Goal: Information Seeking & Learning: Learn about a topic

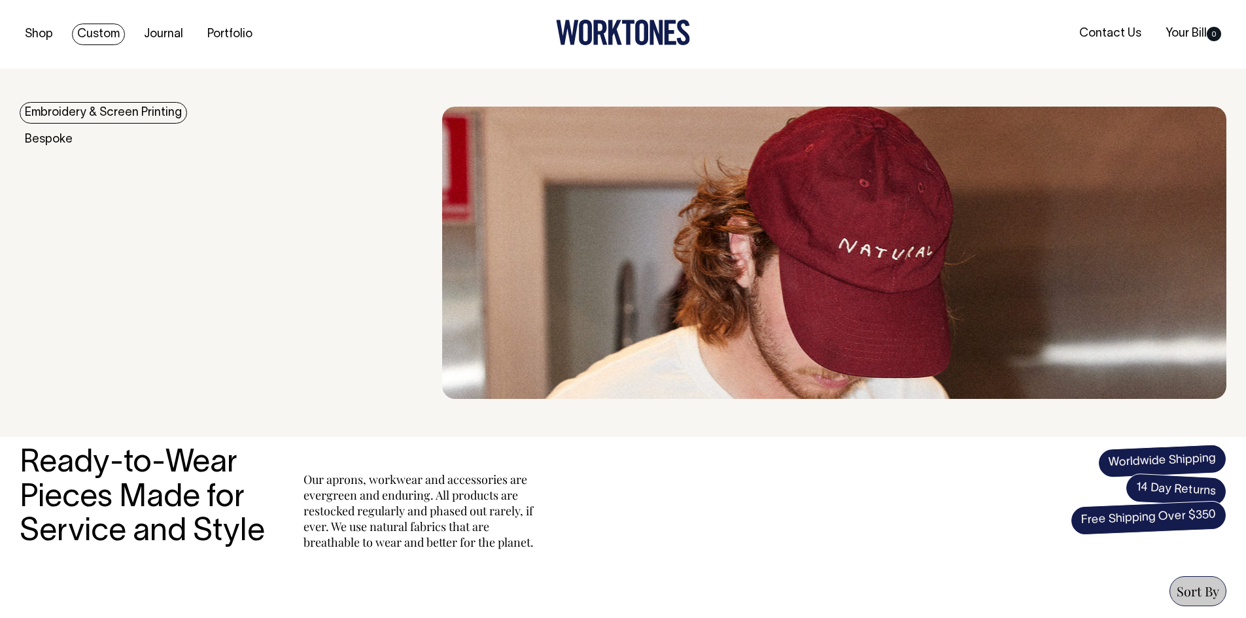
click at [88, 35] on link "Custom" at bounding box center [98, 35] width 53 height 22
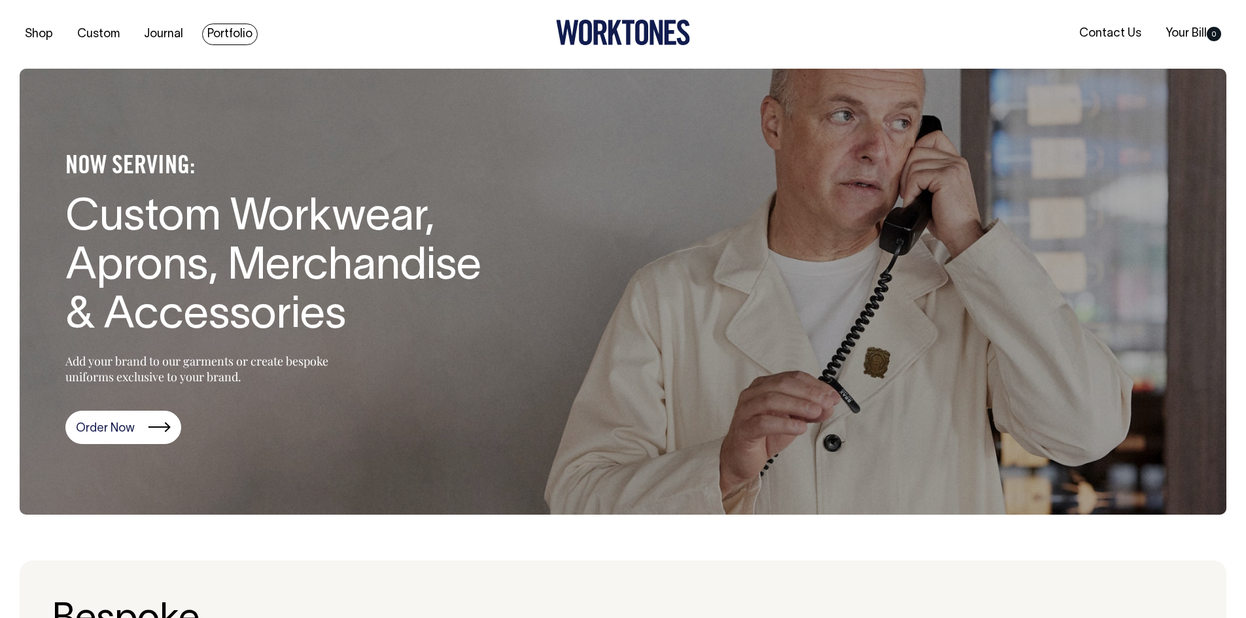
click at [218, 35] on link "Portfolio" at bounding box center [230, 35] width 56 height 22
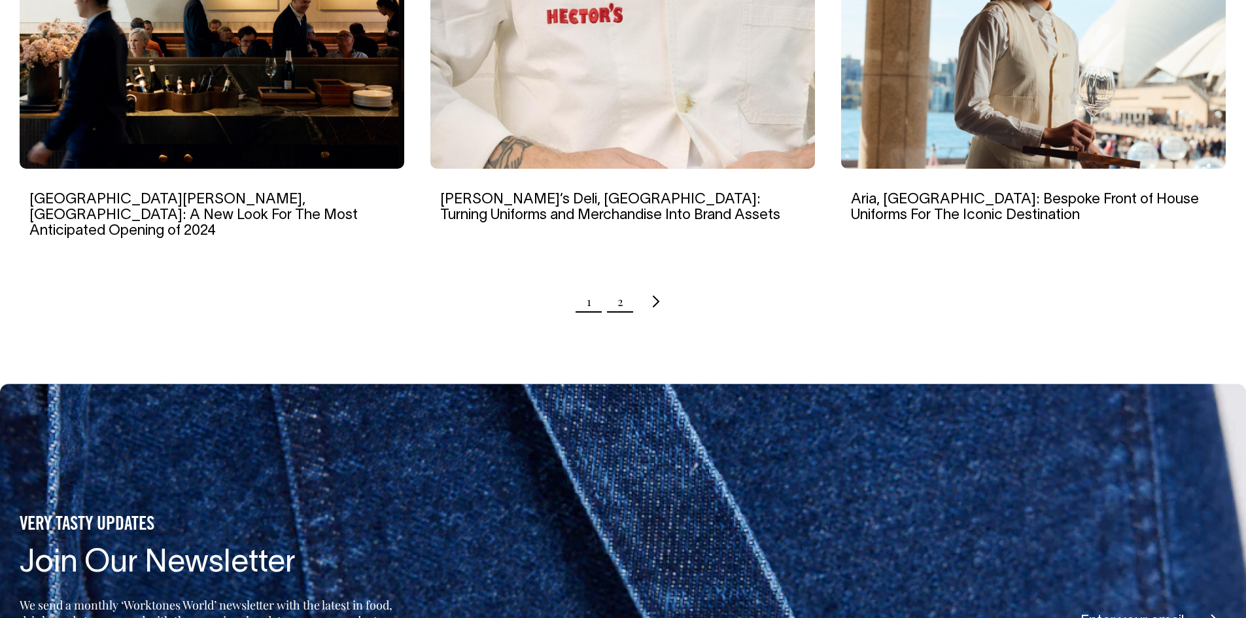
scroll to position [1388, 0]
click at [620, 286] on link "2" at bounding box center [620, 302] width 6 height 33
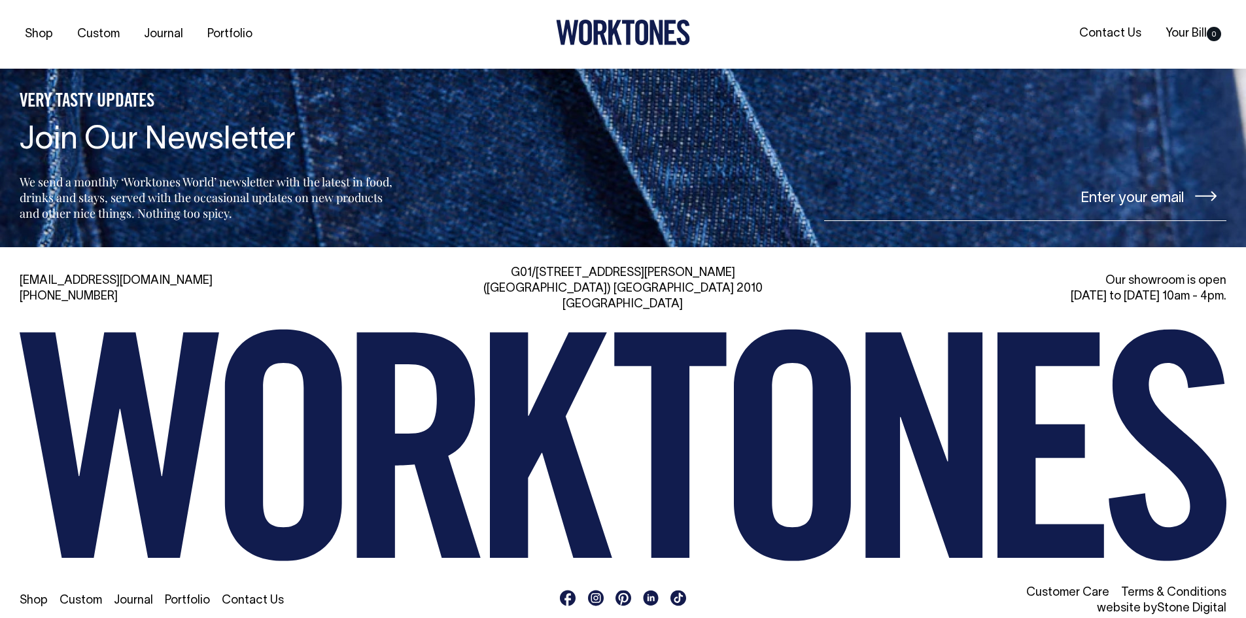
scroll to position [1072, 0]
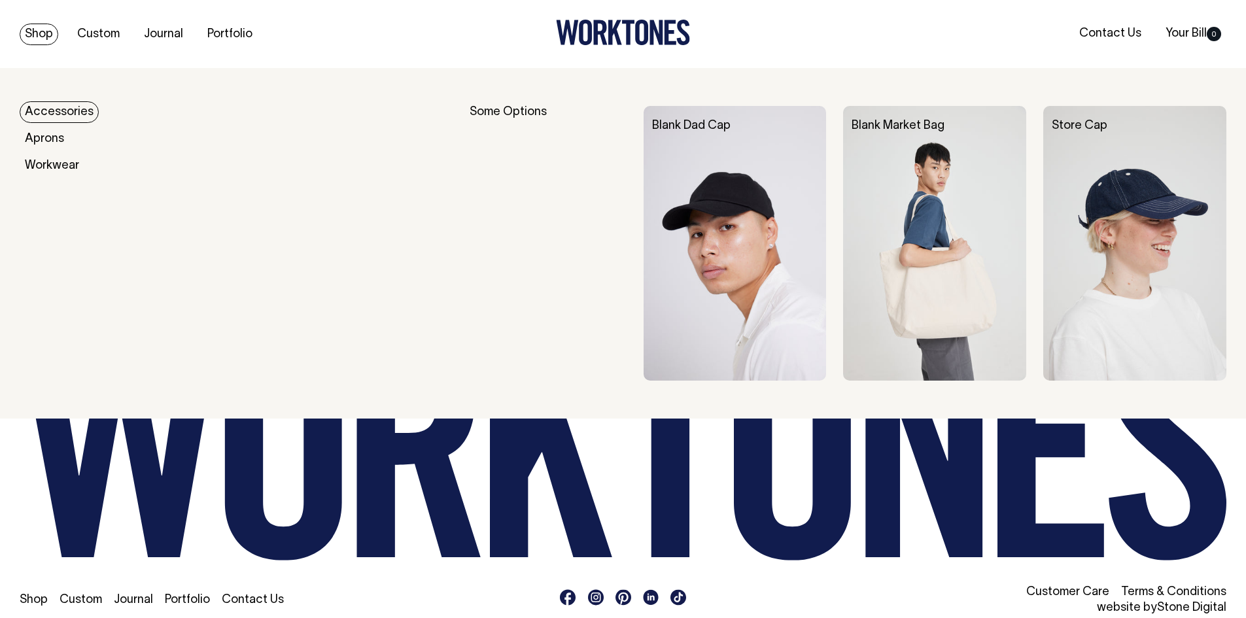
click at [55, 31] on link "Shop" at bounding box center [39, 35] width 39 height 22
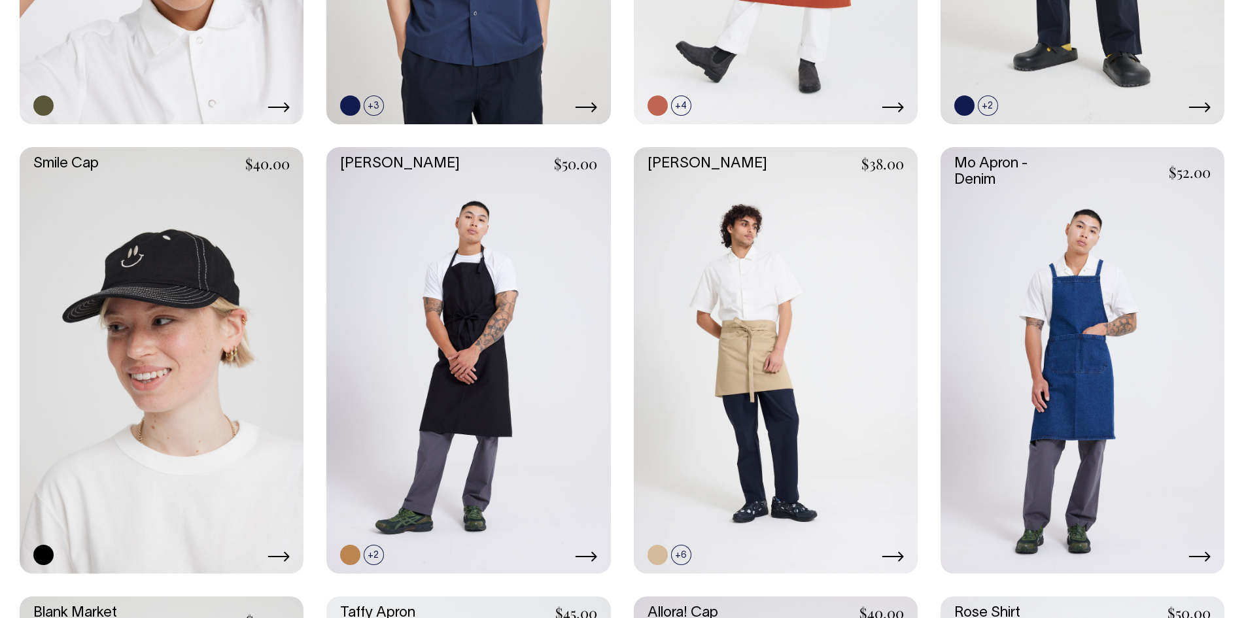
scroll to position [1831, 0]
click at [156, 275] on link at bounding box center [162, 361] width 284 height 426
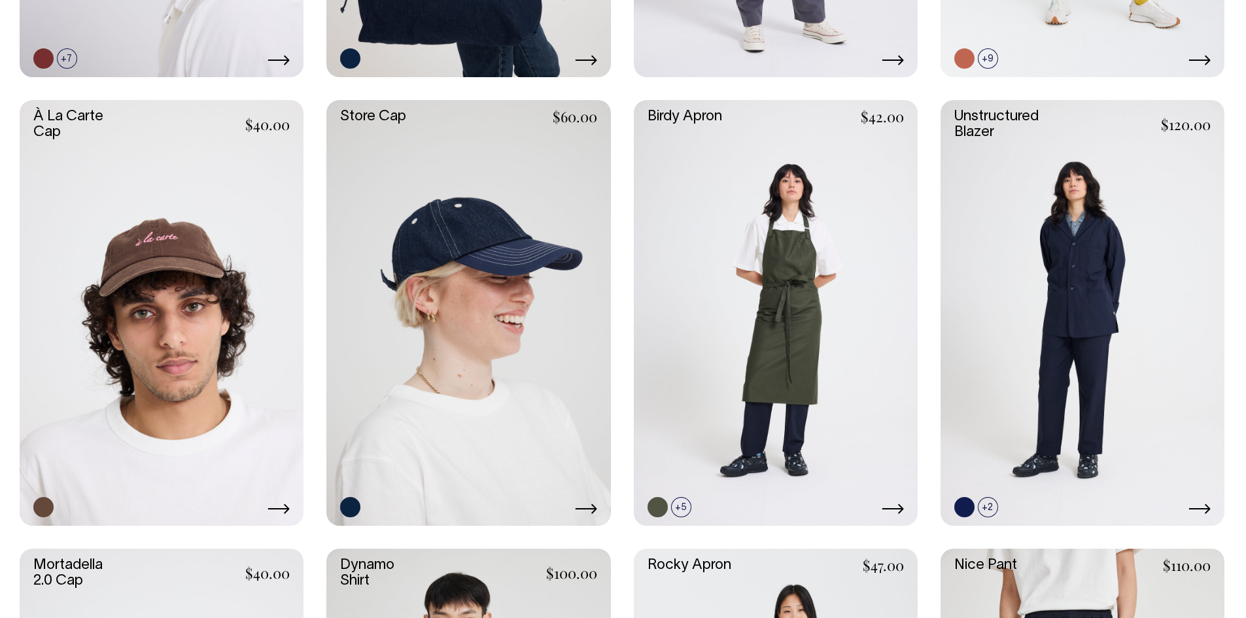
click at [524, 220] on link at bounding box center [468, 313] width 284 height 426
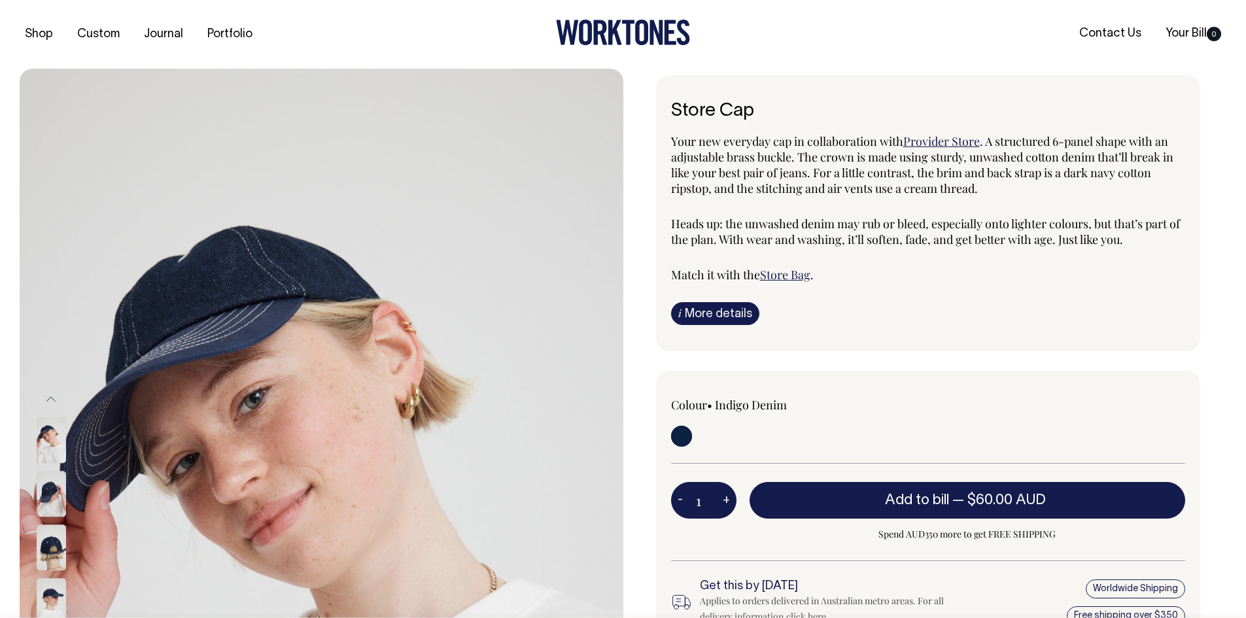
click at [53, 592] on img at bounding box center [51, 602] width 29 height 46
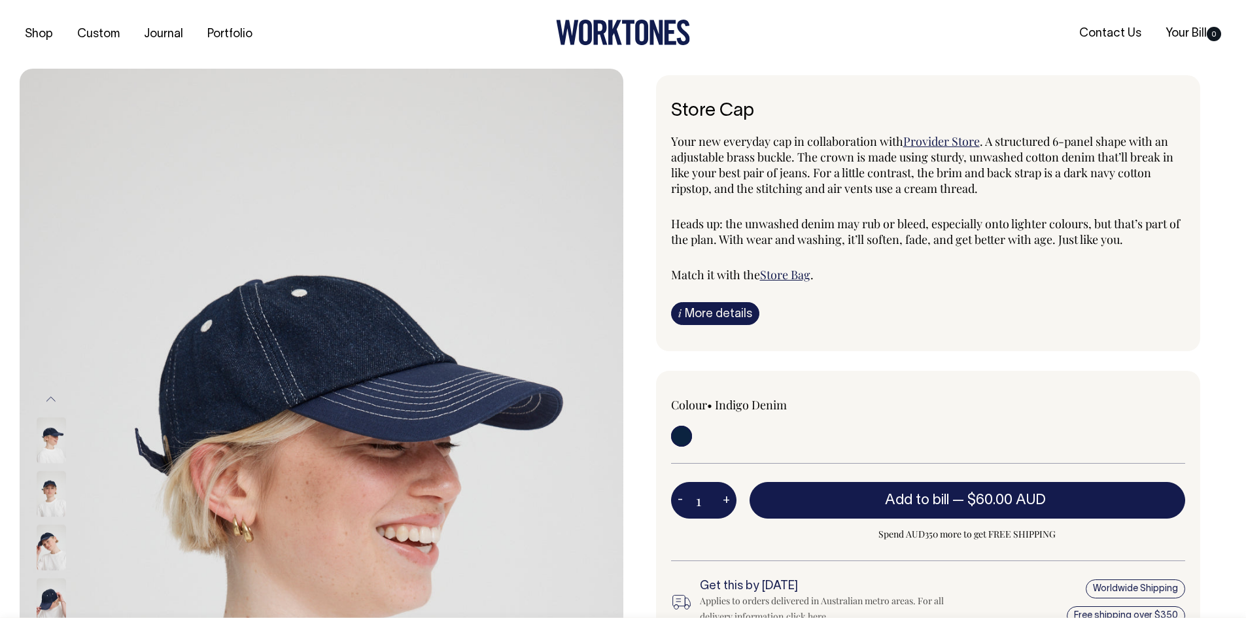
click at [729, 311] on link "i More details" at bounding box center [715, 313] width 88 height 23
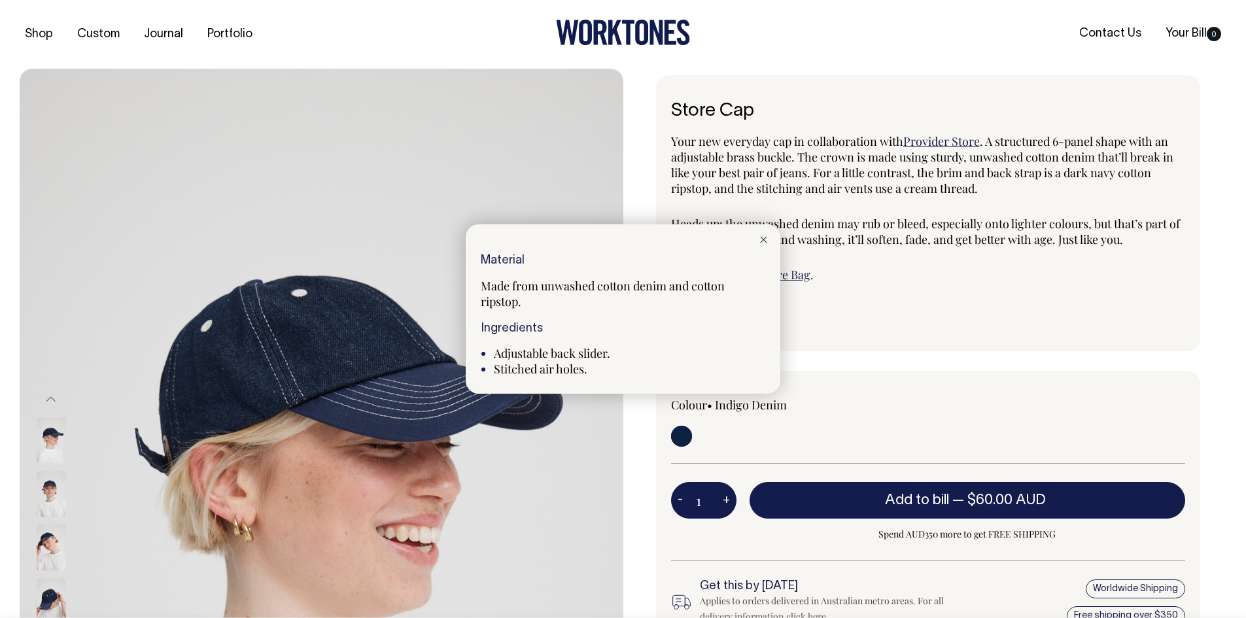
click at [767, 241] on div at bounding box center [763, 238] width 33 height 29
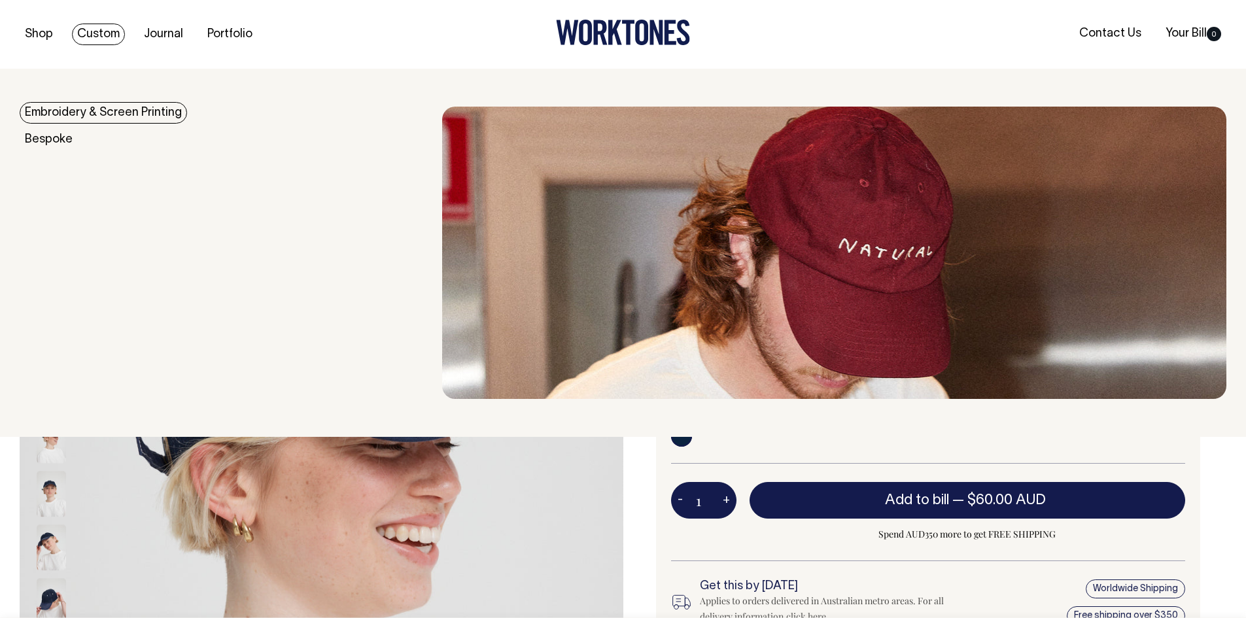
click at [92, 41] on link "Custom" at bounding box center [98, 35] width 53 height 22
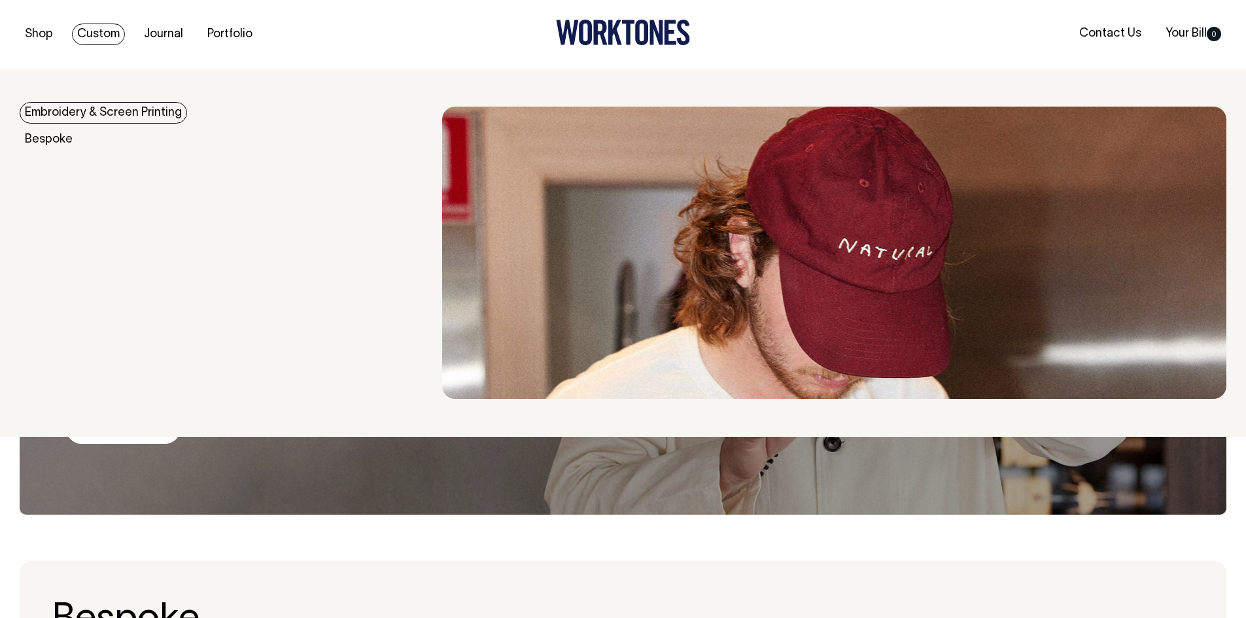
click at [92, 116] on link "Embroidery & Screen Printing" at bounding box center [103, 113] width 167 height 22
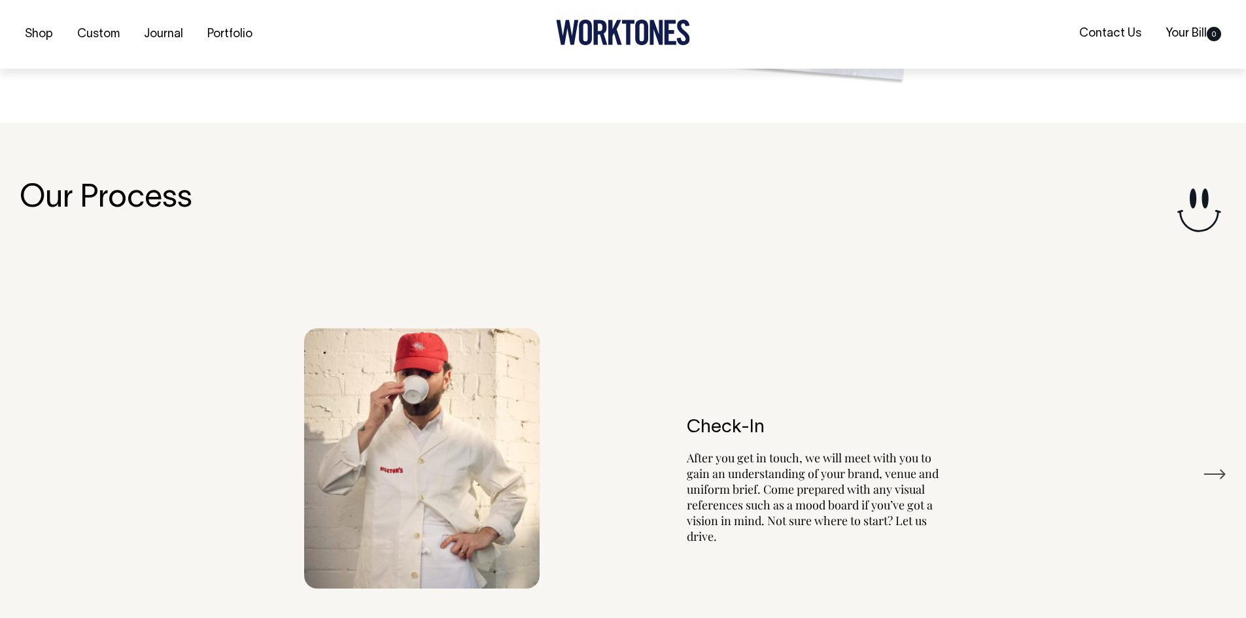
scroll to position [1477, 0]
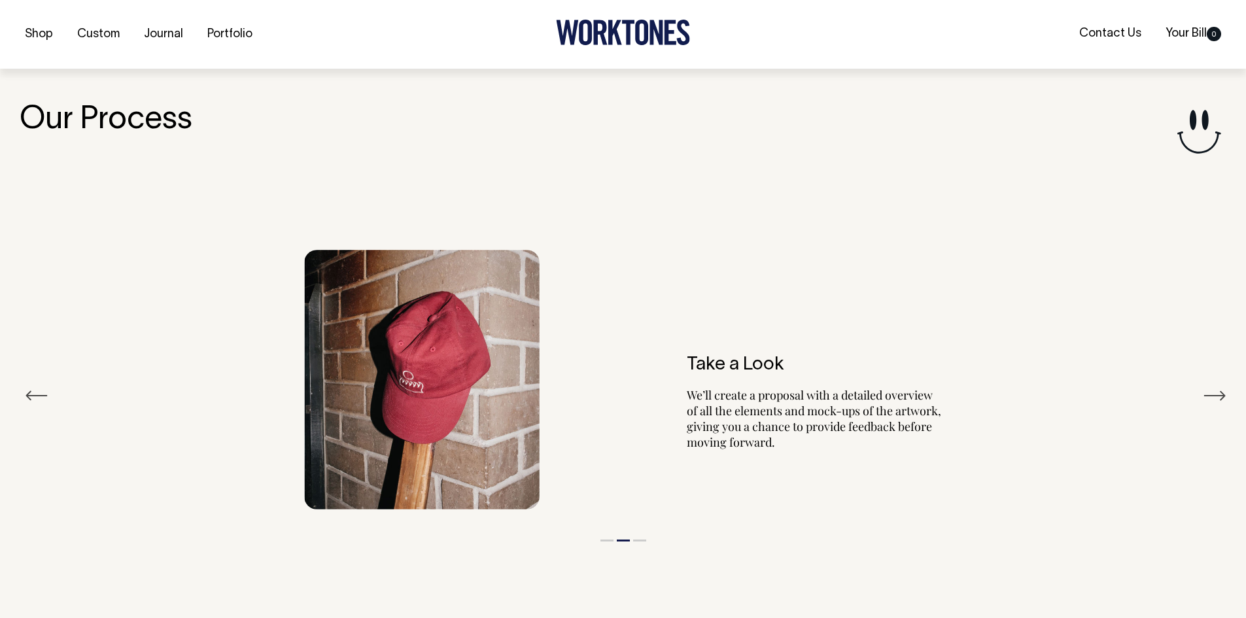
click at [1214, 396] on button "Next" at bounding box center [1214, 396] width 24 height 20
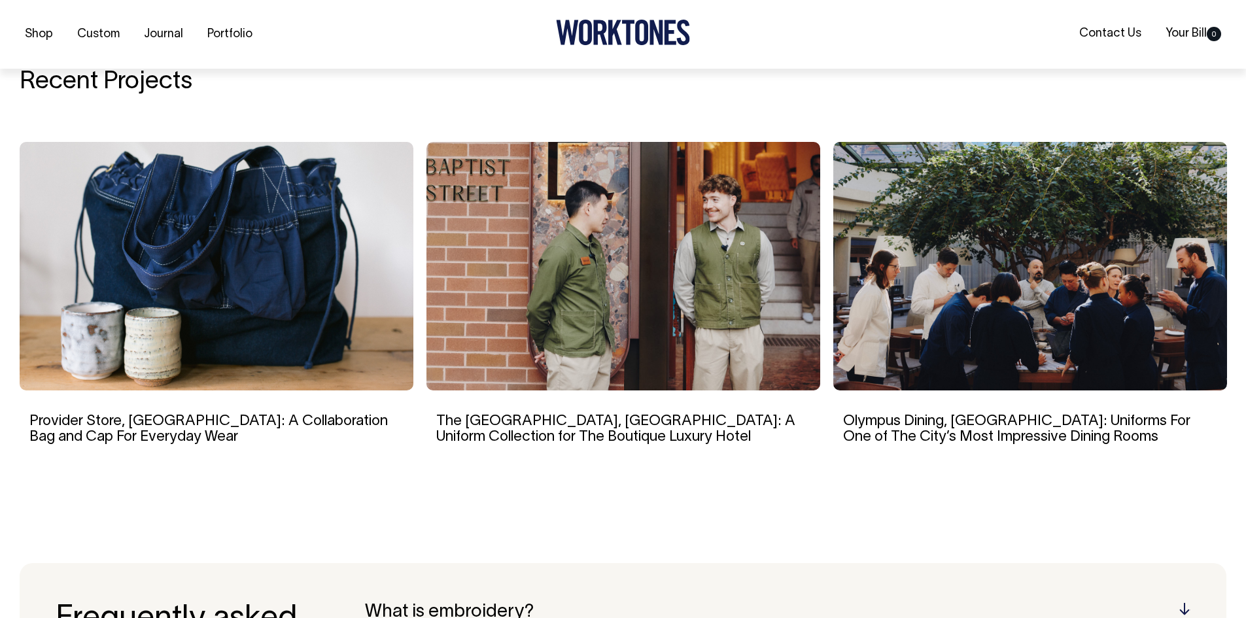
scroll to position [2262, 0]
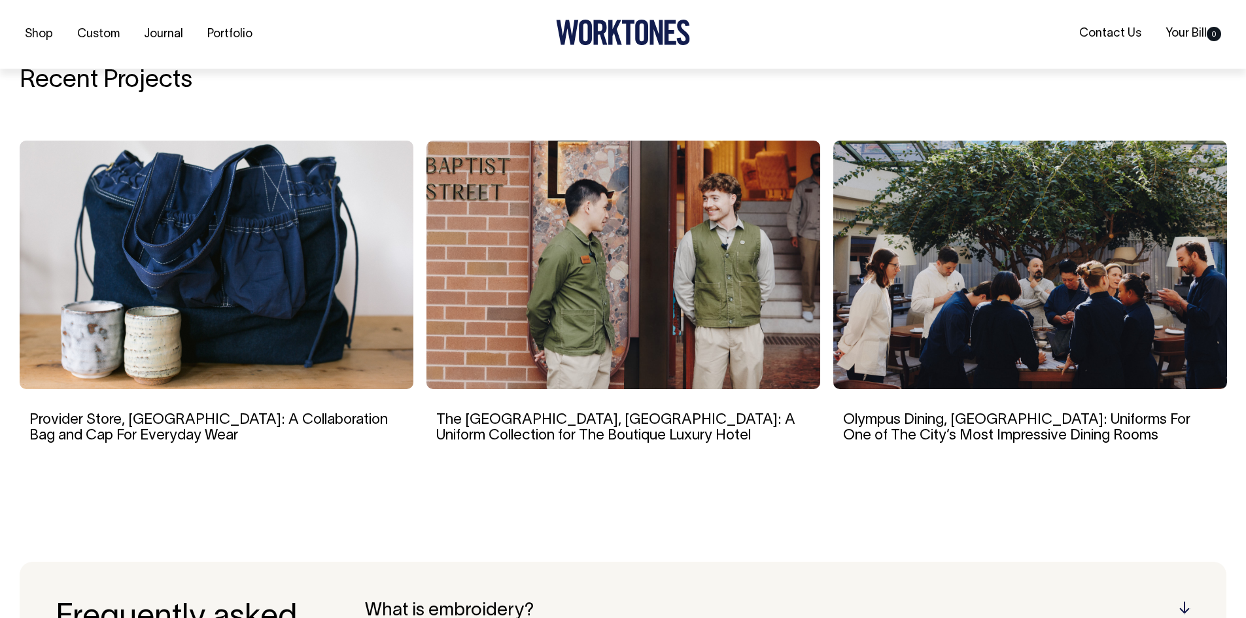
click at [582, 307] on img at bounding box center [623, 265] width 394 height 248
